Goal: Information Seeking & Learning: Learn about a topic

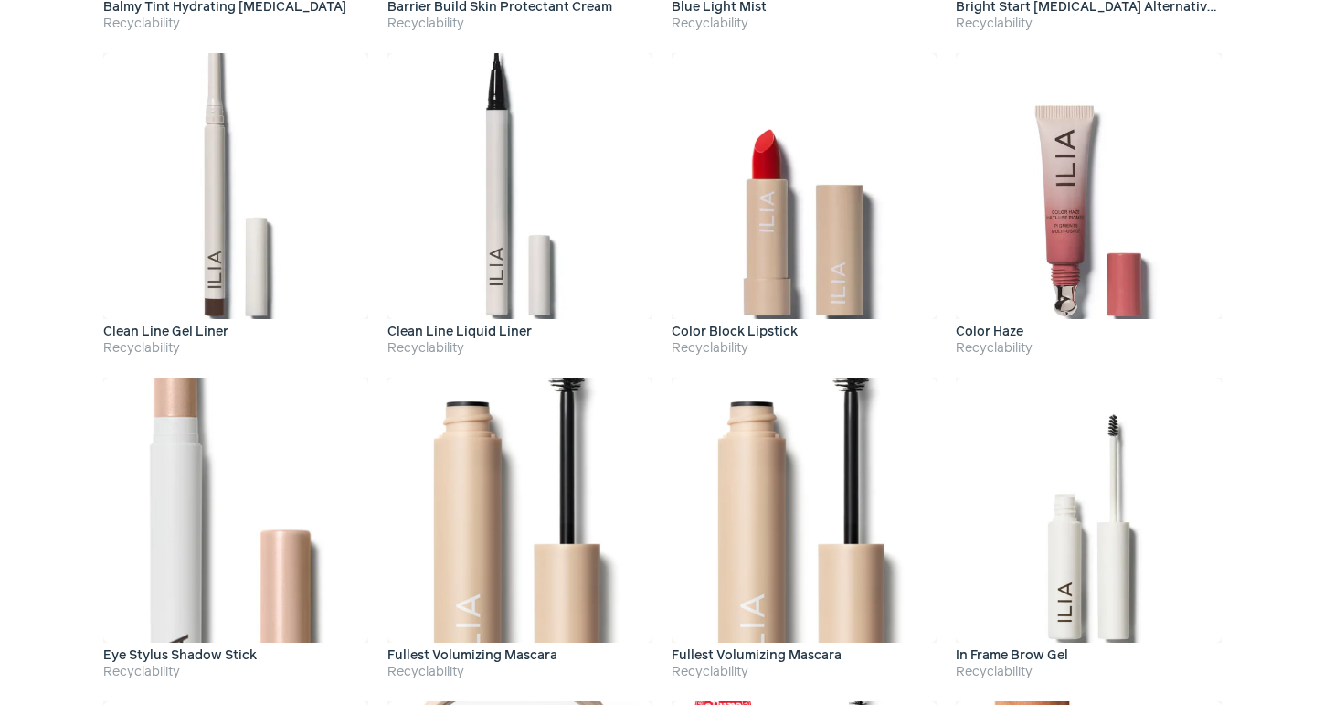
scroll to position [675, 0]
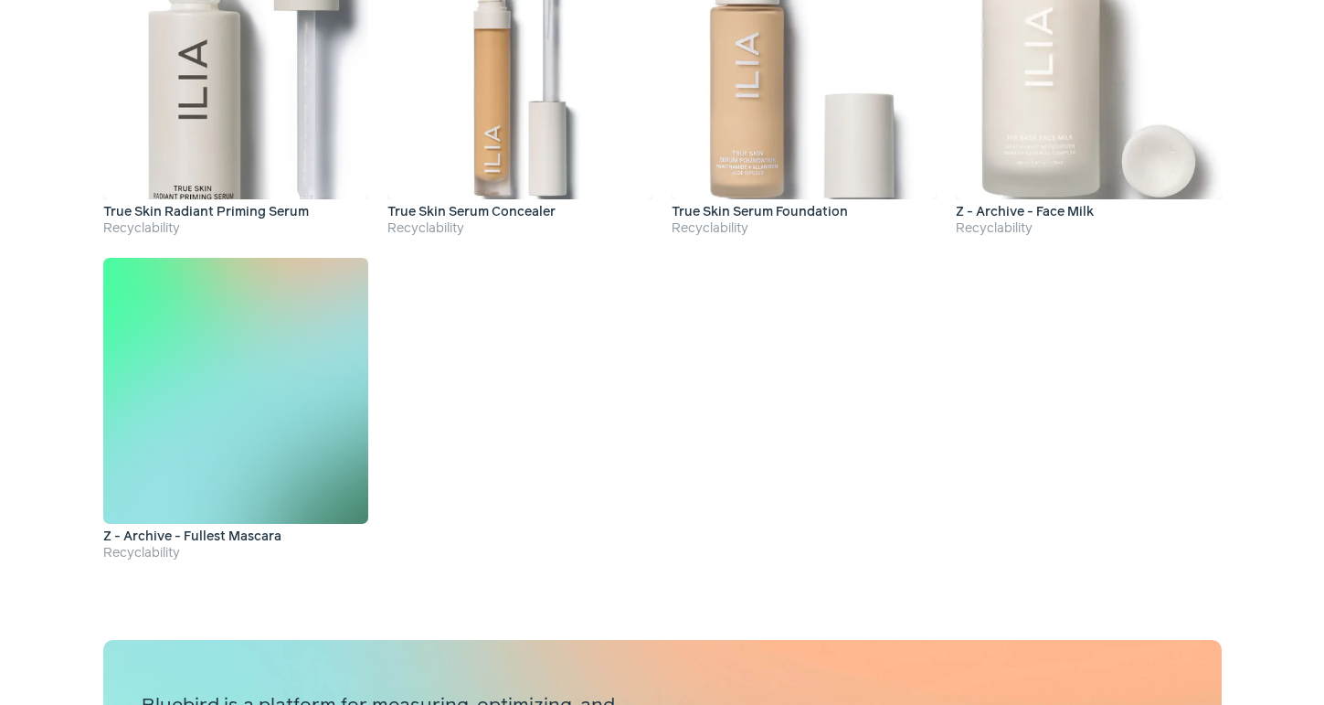
scroll to position [3042, 0]
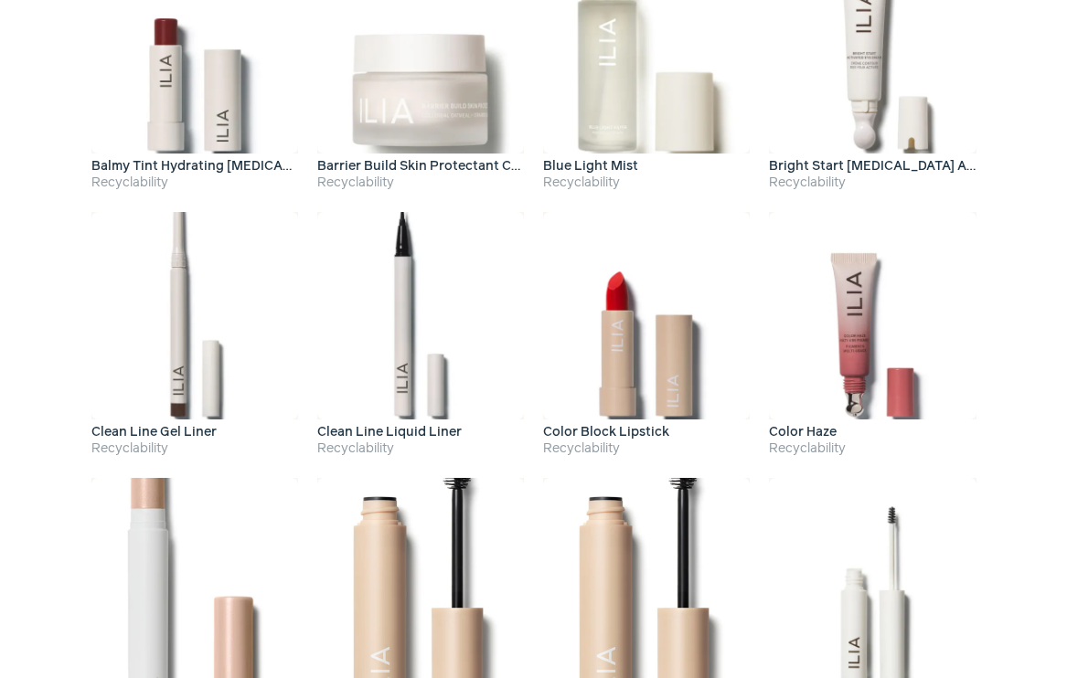
scroll to position [528, 0]
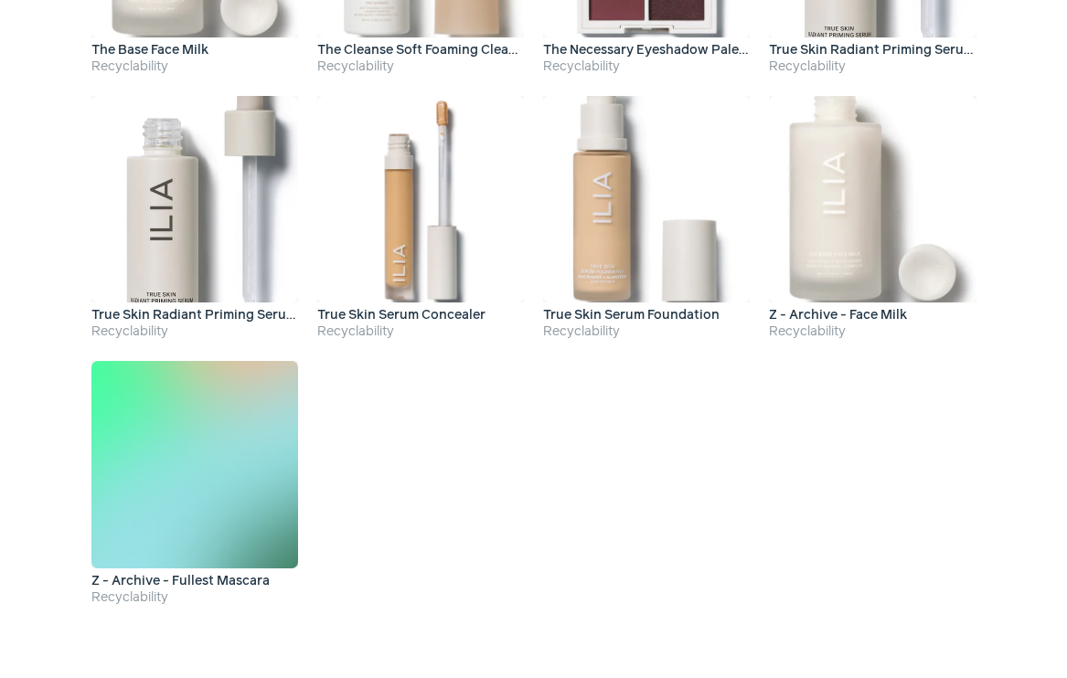
scroll to position [2614, 0]
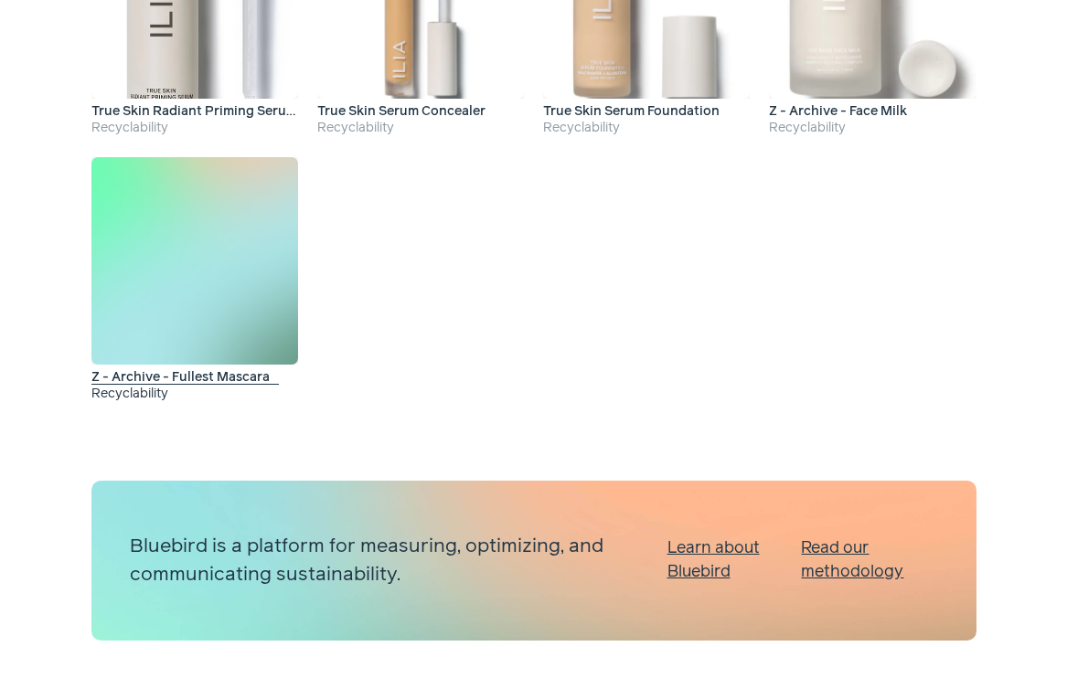
click at [138, 393] on h4 "Recyclability" at bounding box center [194, 394] width 207 height 19
